Goal: Communication & Community: Answer question/provide support

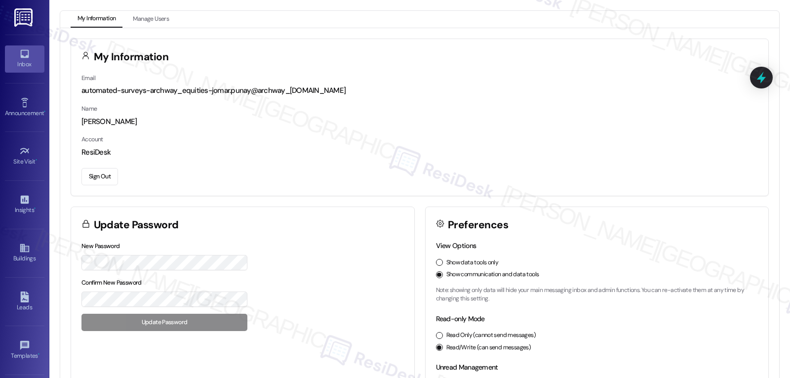
click at [24, 50] on icon at bounding box center [24, 53] width 11 height 11
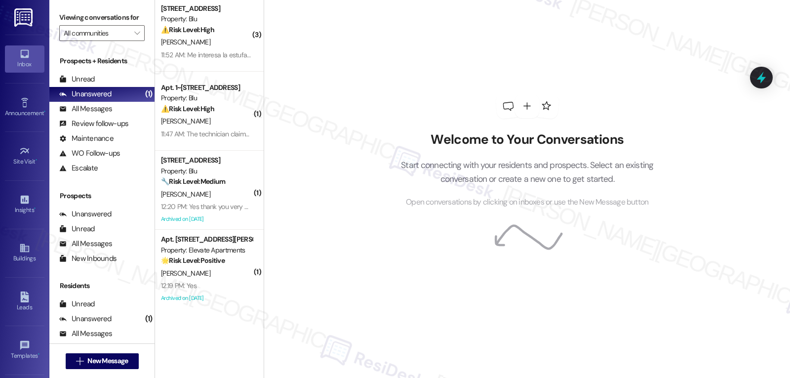
scroll to position [8, 0]
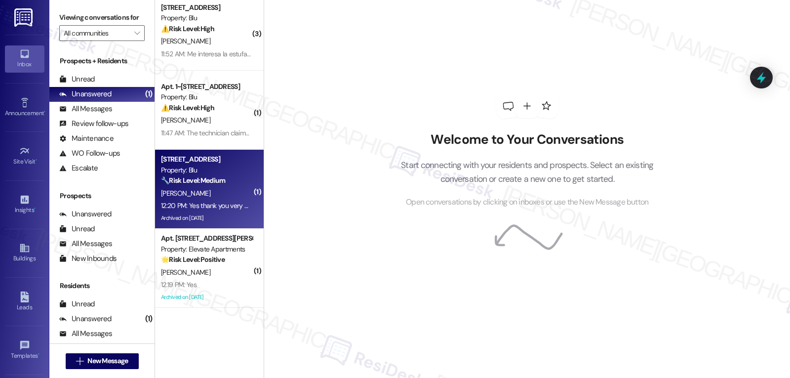
click at [204, 217] on div "Archived on [DATE]" at bounding box center [206, 218] width 93 height 12
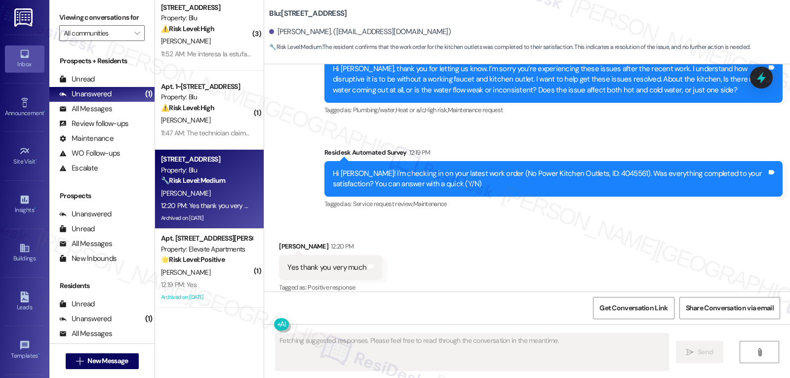
scroll to position [2618, 0]
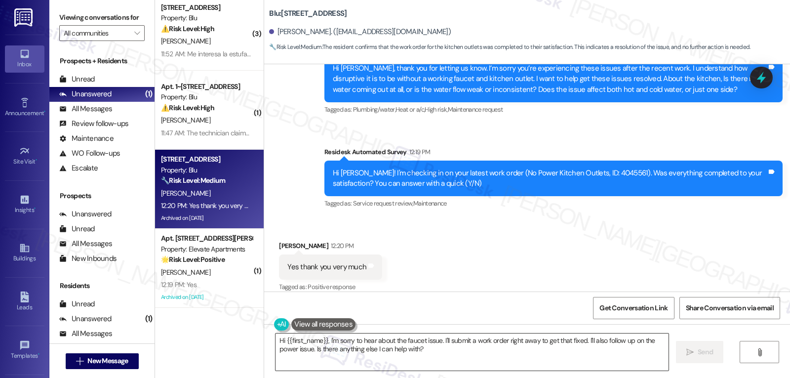
click at [418, 356] on textarea "Hi {{first_name}}, I'm sorry to hear about the faucet issue. I'll submit a work…" at bounding box center [471, 351] width 393 height 37
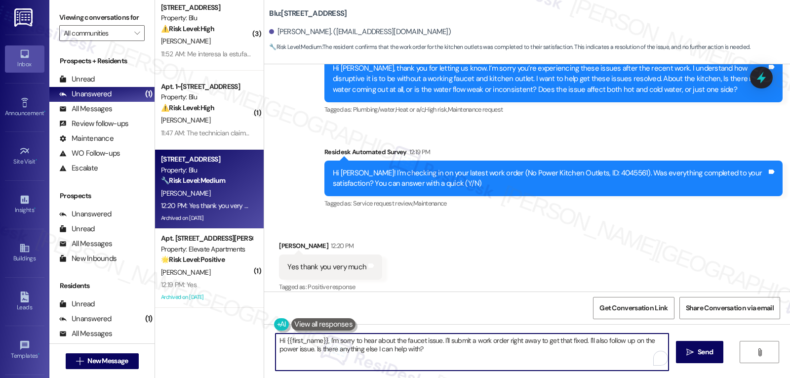
paste textarea "Thanks so much for letting us know, {{first_name}}! I’m happy to hear everythin…"
type textarea "Thanks so much for letting us know, {{first_name}}! I’m happy to hear everythin…"
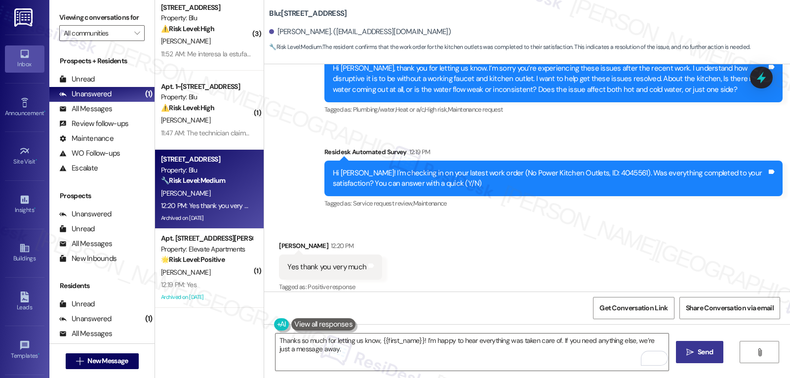
click at [699, 347] on span "Send" at bounding box center [704, 351] width 15 height 10
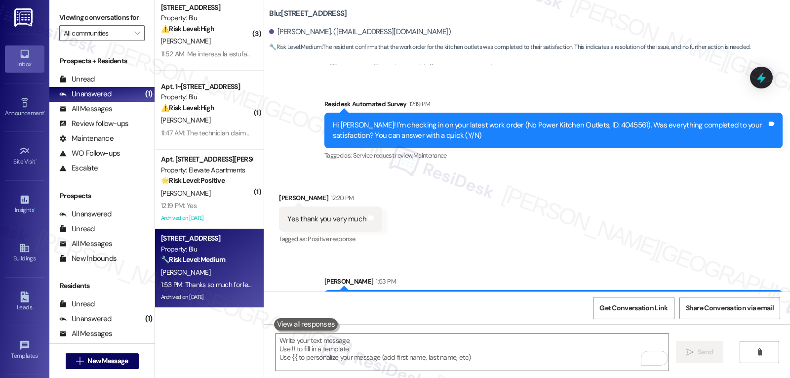
scroll to position [2687, 0]
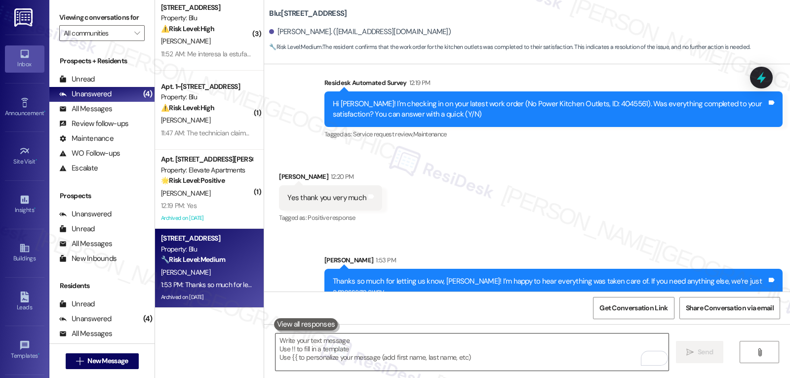
click at [391, 347] on textarea "To enrich screen reader interactions, please activate Accessibility in Grammarl…" at bounding box center [471, 351] width 393 height 37
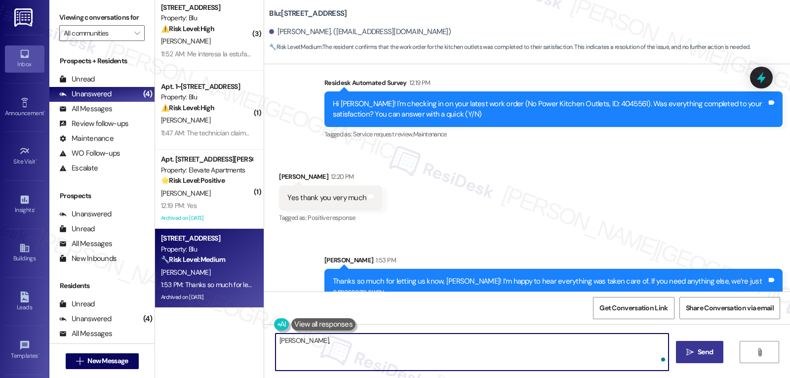
paste textarea "I’d love to know—has your experience at {{property}} been what you expected? Yo…"
type textarea "Jerry, I’d love to know—has your experience at {{property}} been what you expec…"
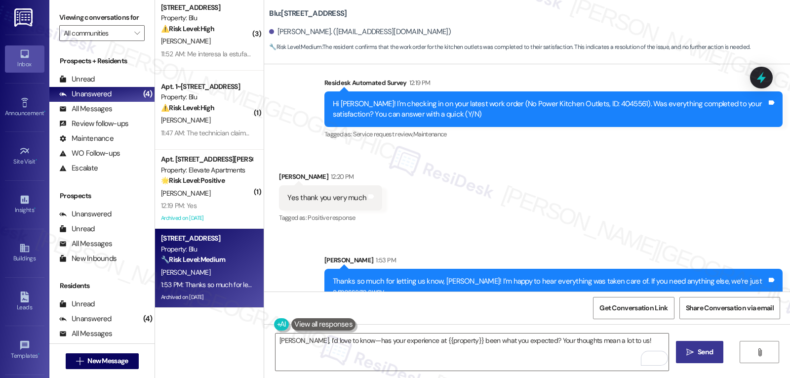
click at [720, 352] on button " Send" at bounding box center [700, 352] width 48 height 22
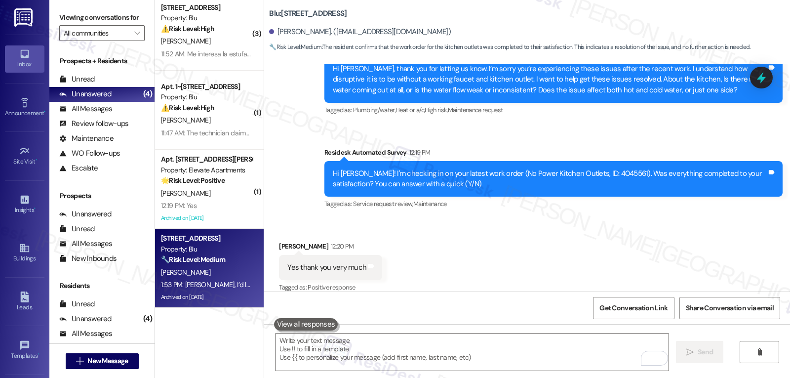
scroll to position [2755, 0]
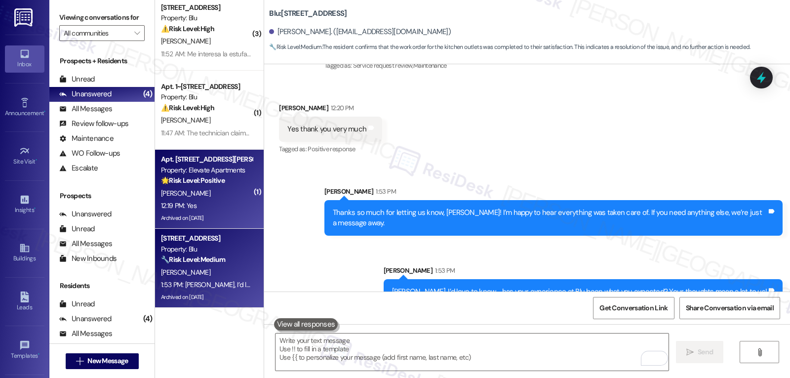
click at [219, 202] on div "12:19 PM: Yes 12:19 PM: Yes" at bounding box center [206, 205] width 93 height 12
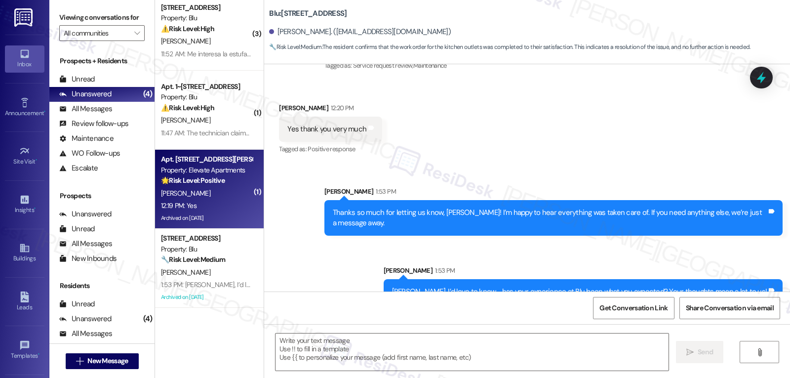
type textarea "Fetching suggested responses. Please feel free to read through the conversation…"
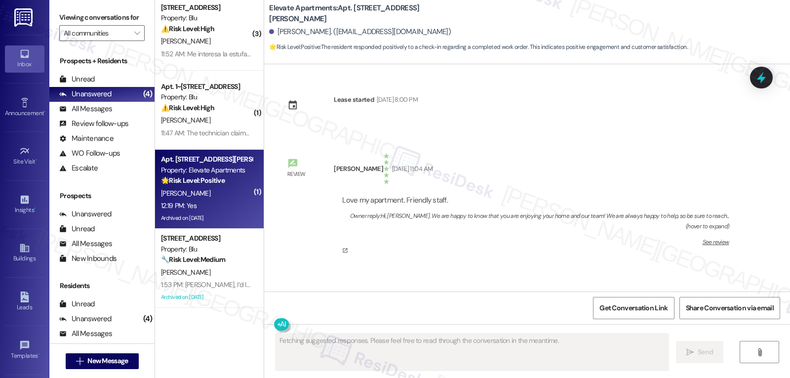
scroll to position [12557, 0]
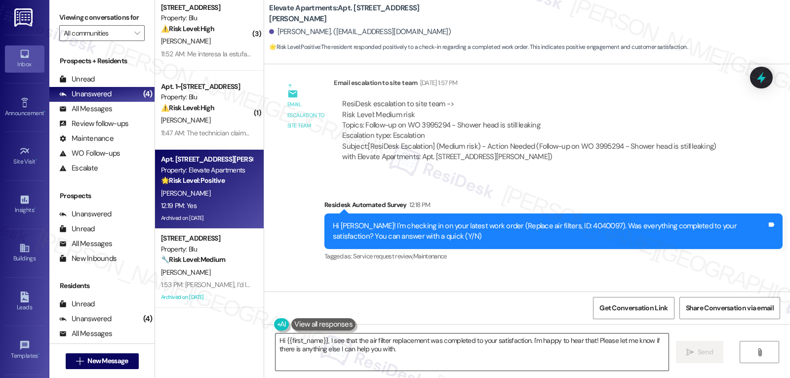
click at [441, 358] on textarea "Hi {{first_name}}, I see that the air filter replacement was completed to your …" at bounding box center [471, 351] width 393 height 37
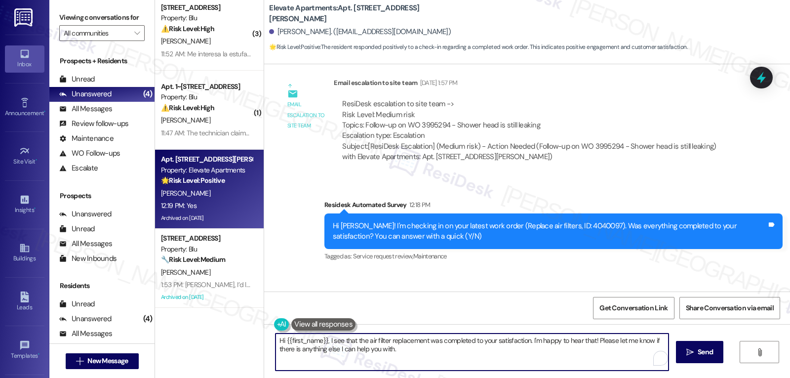
paste textarea "Great to hear, {{first_name}}! Thank you for confirming! We’re always here if s…"
click at [441, 358] on textarea "Great to hear, {{first_name}}! Thank you for confirming! We’re always here if s…" at bounding box center [471, 351] width 393 height 37
type textarea "Great to hear, {{first_name}}! Thank you for confirming! We’re always here if s…"
click at [697, 352] on span "Send" at bounding box center [704, 351] width 15 height 10
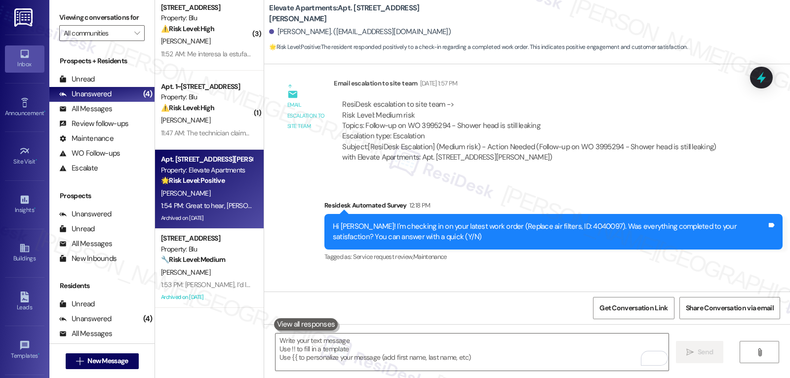
scroll to position [12626, 0]
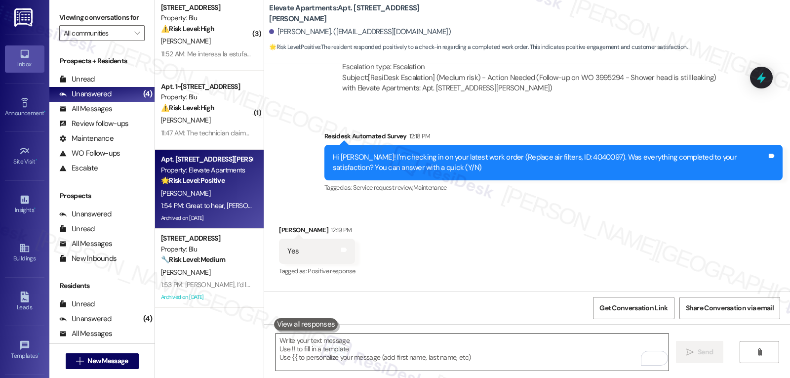
click at [412, 356] on textarea "To enrich screen reader interactions, please activate Accessibility in Grammarl…" at bounding box center [471, 351] width 393 height 37
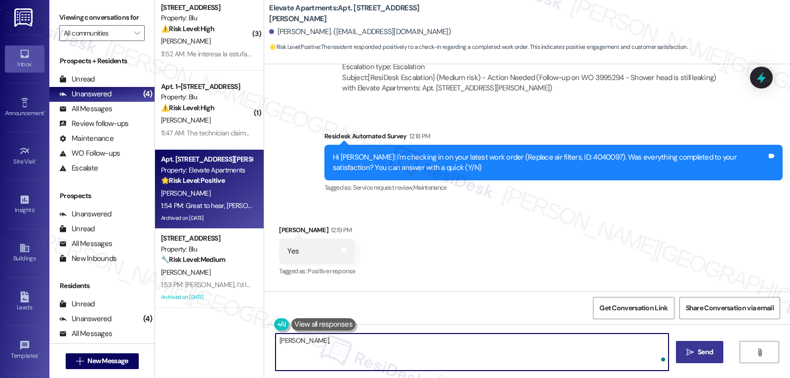
paste textarea "how are things going at {{property}}? Has it been everything you were looking f…"
type textarea "Kimberly, how are things going at {{property}}? Has it been everything you were…"
click at [717, 355] on button " Send" at bounding box center [700, 352] width 48 height 22
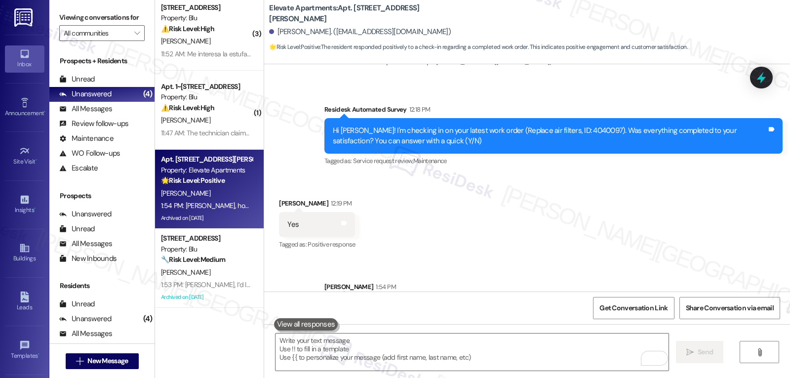
scroll to position [12695, 0]
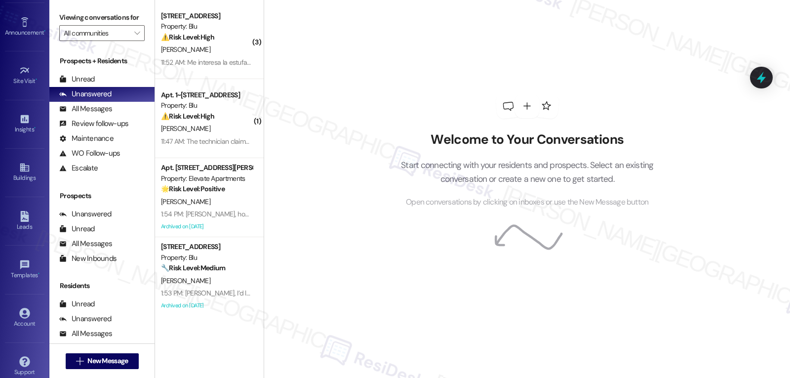
scroll to position [93, 0]
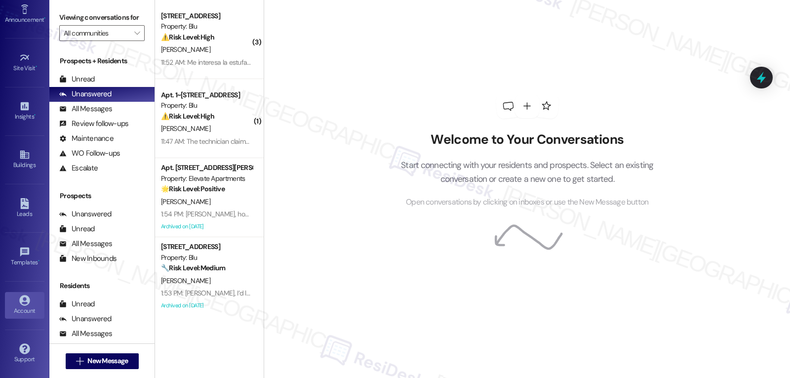
click at [34, 315] on div "Account" at bounding box center [24, 310] width 49 height 10
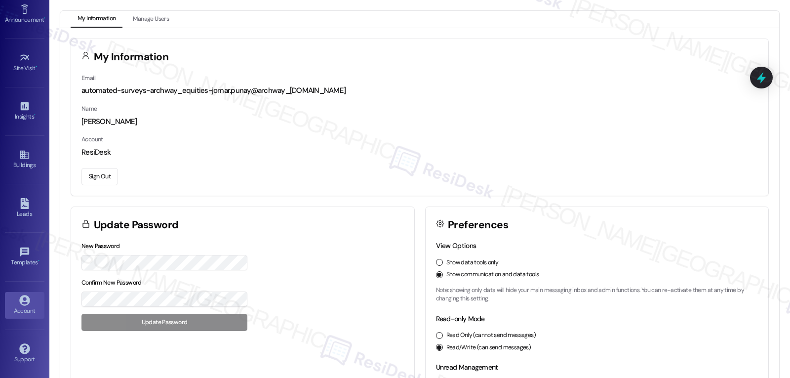
click at [110, 179] on button "Sign Out" at bounding box center [99, 176] width 37 height 17
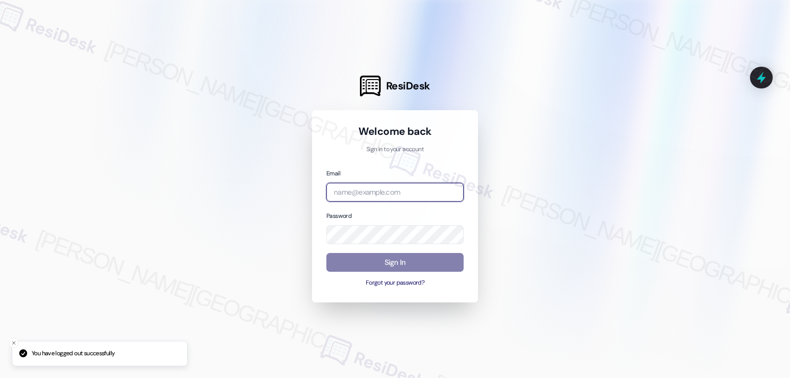
click at [361, 190] on input "email" at bounding box center [394, 192] width 137 height 19
click at [392, 194] on input "email" at bounding box center [394, 192] width 137 height 19
paste input "[EMAIL_ADDRESS][DOMAIN_NAME]"
type input "[EMAIL_ADDRESS][DOMAIN_NAME]"
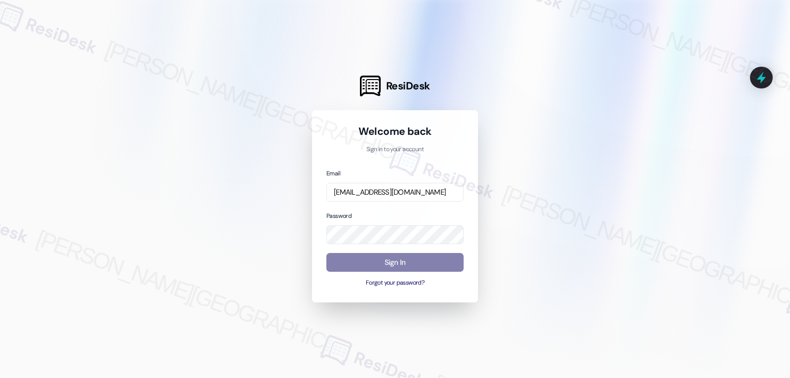
scroll to position [0, 0]
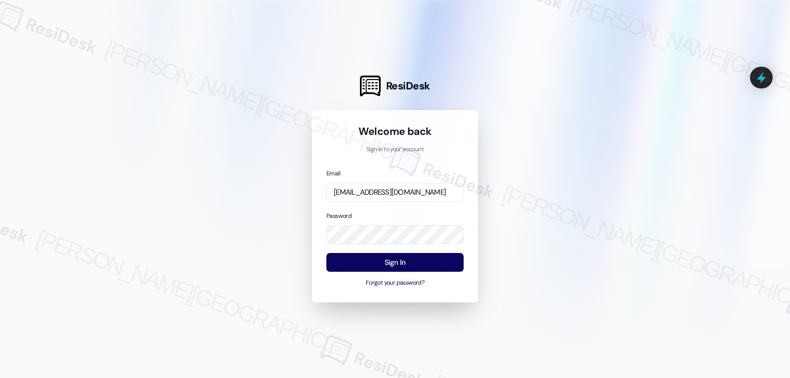
click at [396, 219] on div "Password" at bounding box center [394, 227] width 137 height 34
click at [429, 258] on button "Sign In" at bounding box center [394, 262] width 137 height 19
